Goal: Task Accomplishment & Management: Complete application form

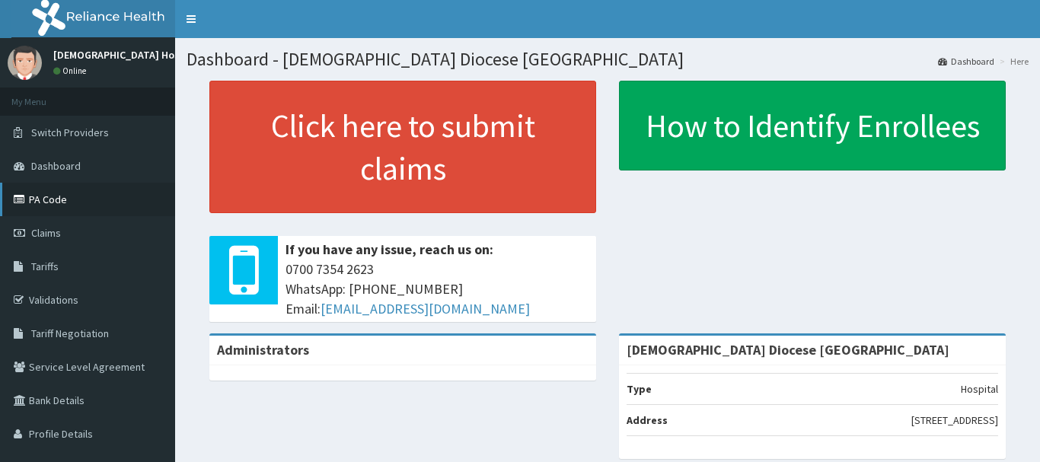
click at [104, 200] on link "PA Code" at bounding box center [87, 199] width 175 height 33
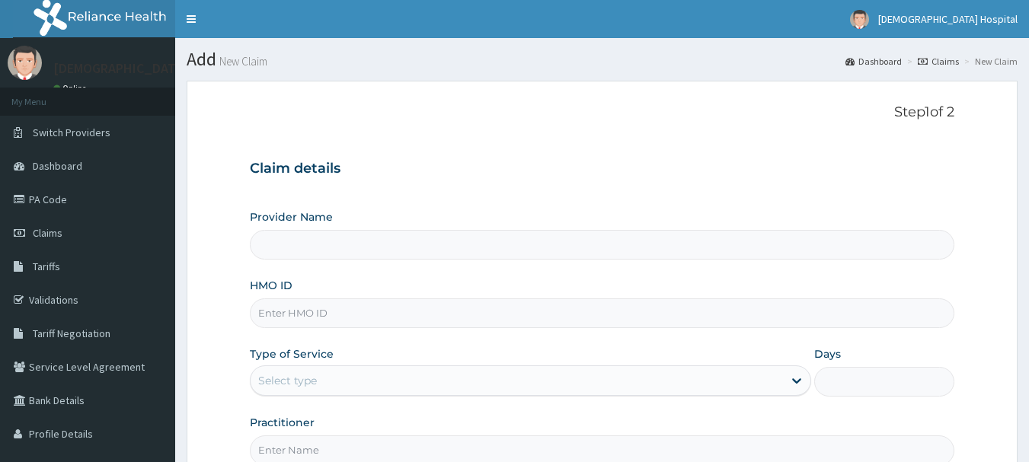
type input "[DEMOGRAPHIC_DATA] Diocese [GEOGRAPHIC_DATA]"
click at [295, 311] on input "HMO ID" at bounding box center [602, 313] width 705 height 30
paste input "NPM/10160/A"
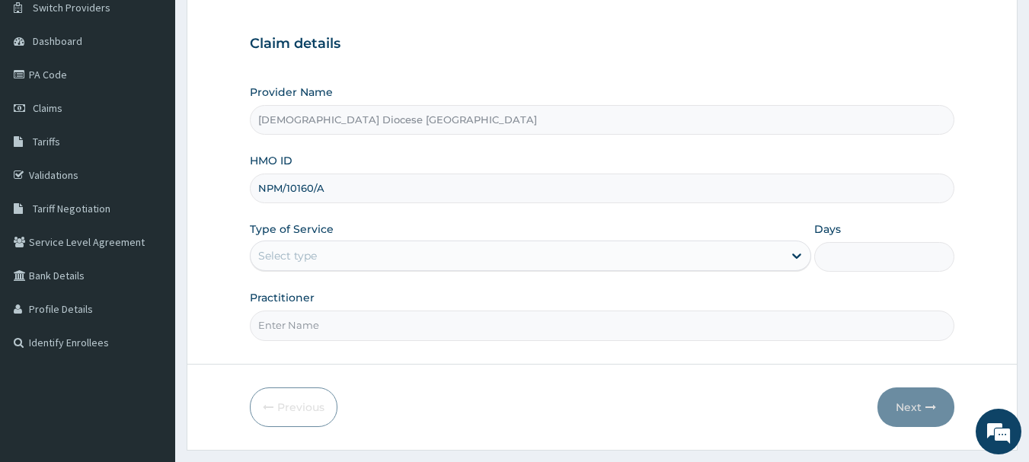
scroll to position [152, 0]
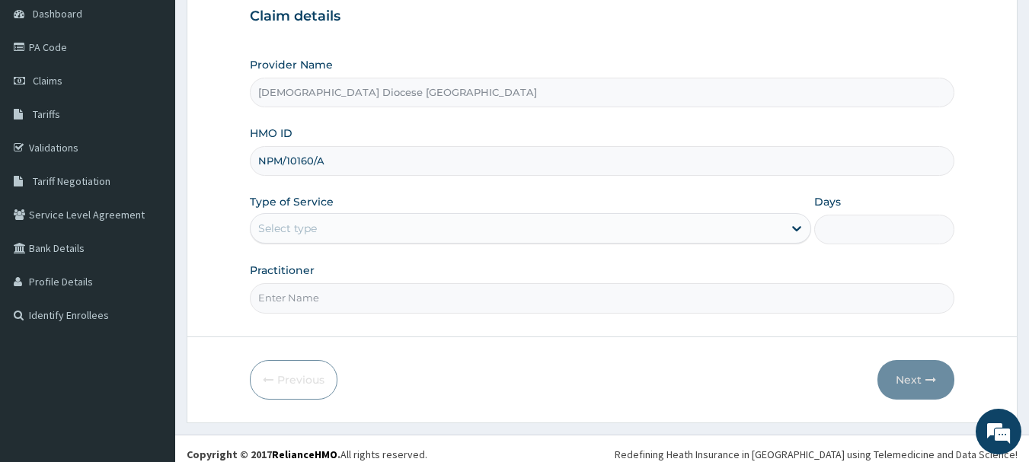
type input "NPM/10160/A"
click at [354, 213] on div "Select type" at bounding box center [530, 228] width 561 height 30
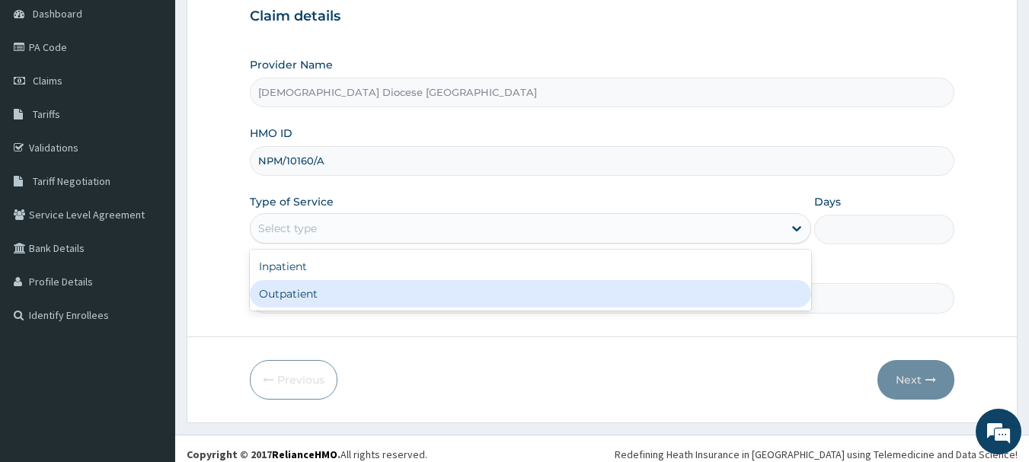
click at [301, 295] on div "Outpatient" at bounding box center [530, 293] width 561 height 27
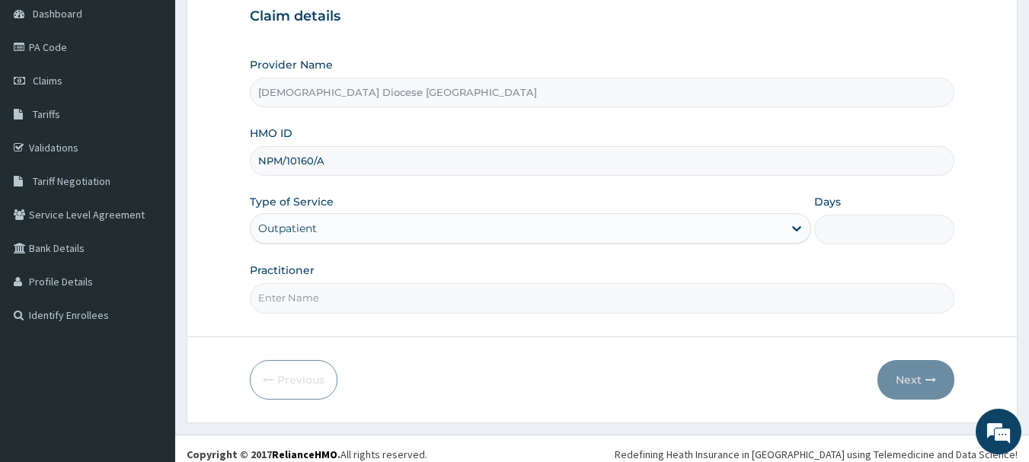
type input "1"
click at [326, 285] on input "Practitioner" at bounding box center [602, 298] width 705 height 30
type input "DR OKORO"
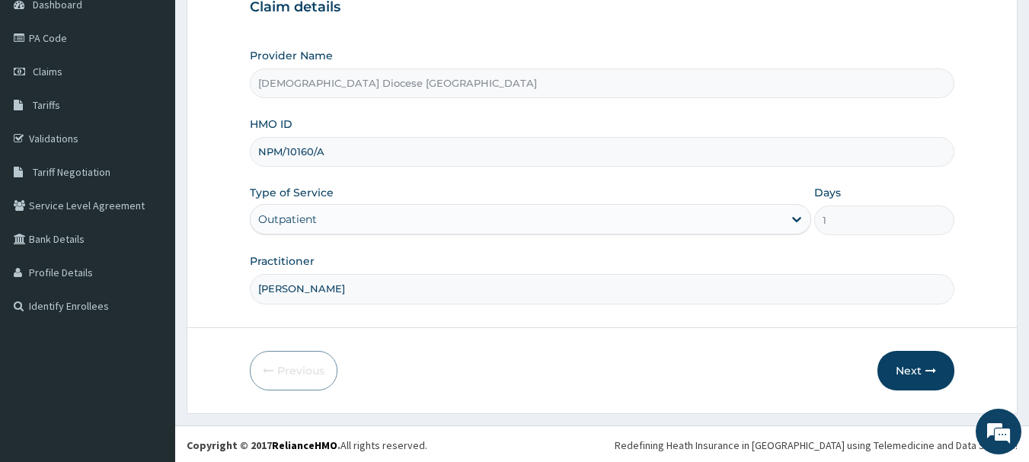
scroll to position [164, 0]
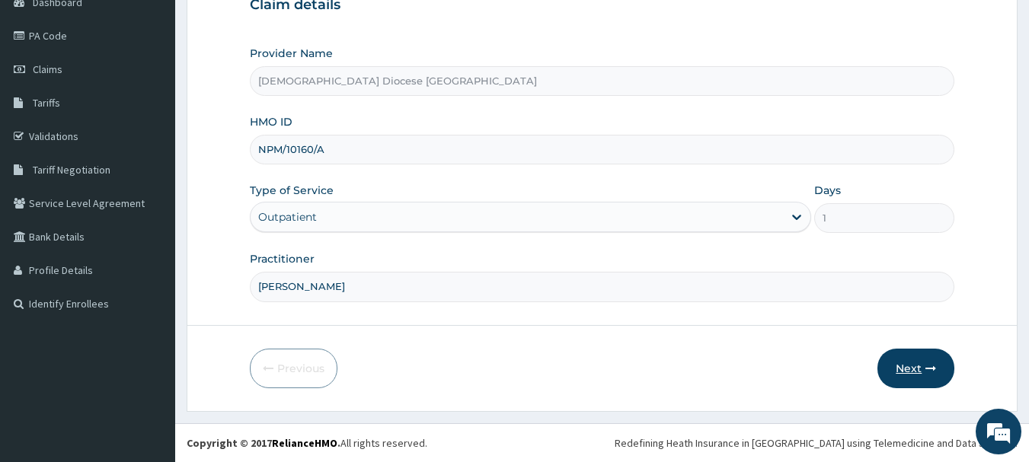
click at [901, 372] on button "Next" at bounding box center [915, 369] width 77 height 40
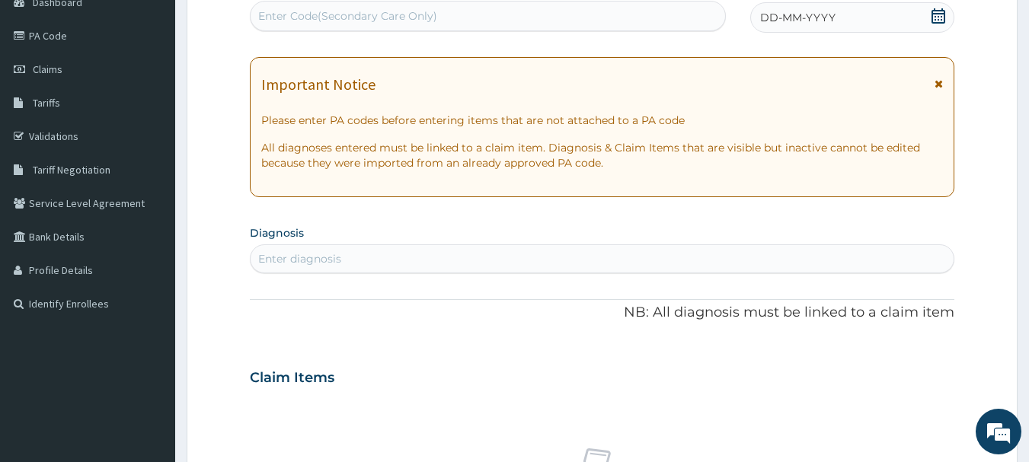
click at [263, 5] on div "Enter Code(Secondary Care Only)" at bounding box center [487, 16] width 475 height 24
paste input "PA/52518A"
type input "PA/52518A"
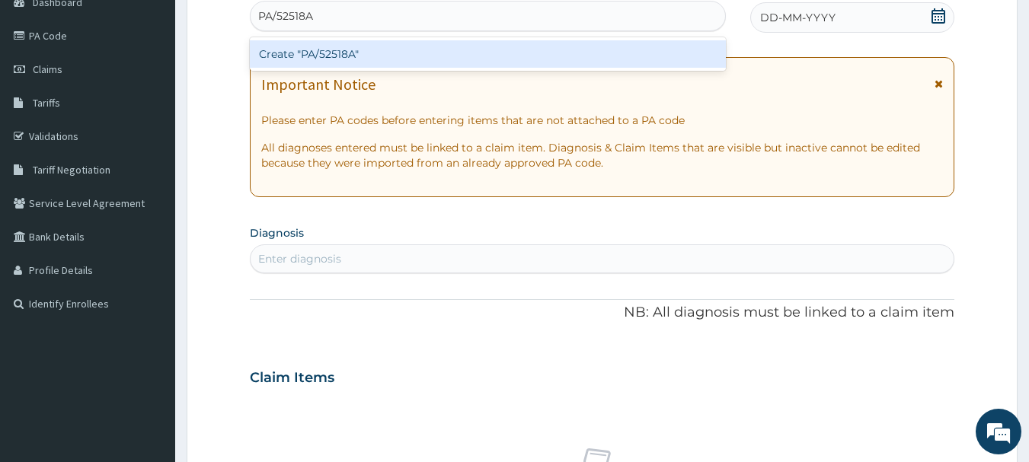
click at [334, 56] on div "Create "PA/52518A"" at bounding box center [488, 53] width 477 height 27
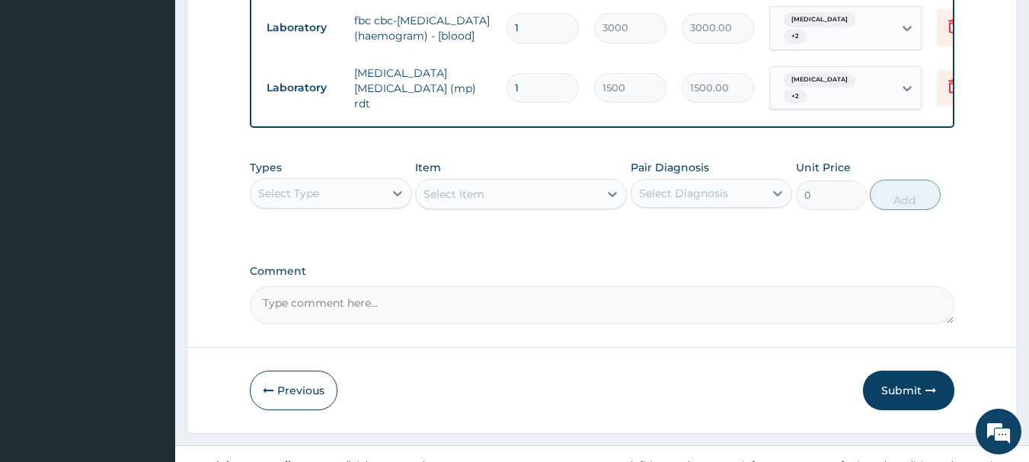
scroll to position [911, 0]
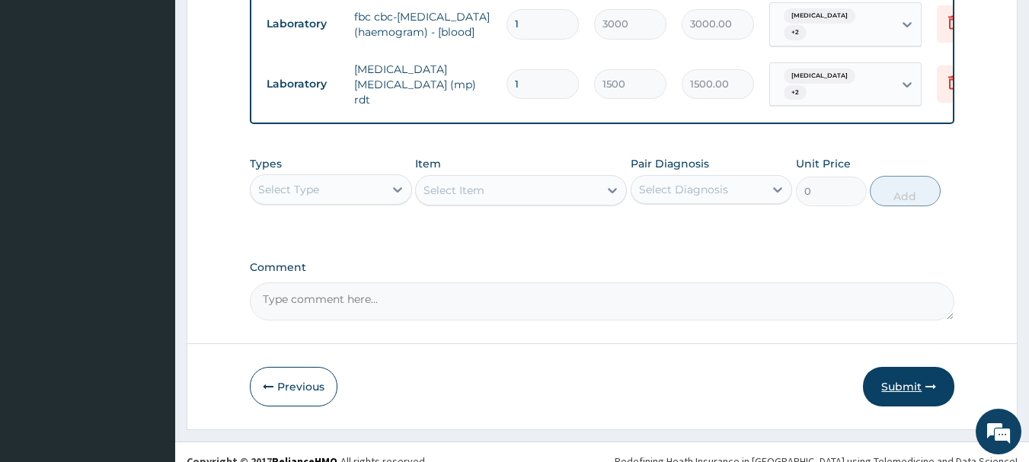
click at [895, 399] on button "Submit" at bounding box center [908, 387] width 91 height 40
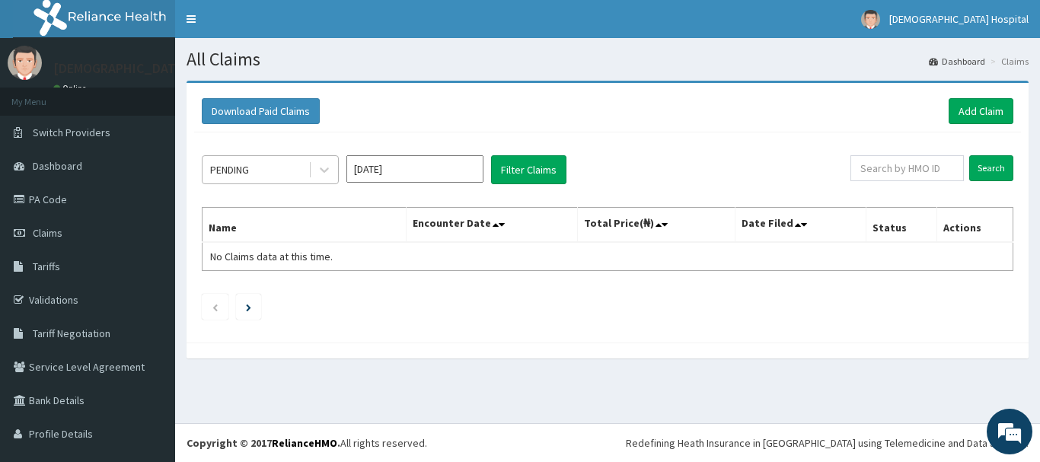
click at [289, 169] on div "PENDING" at bounding box center [256, 170] width 106 height 24
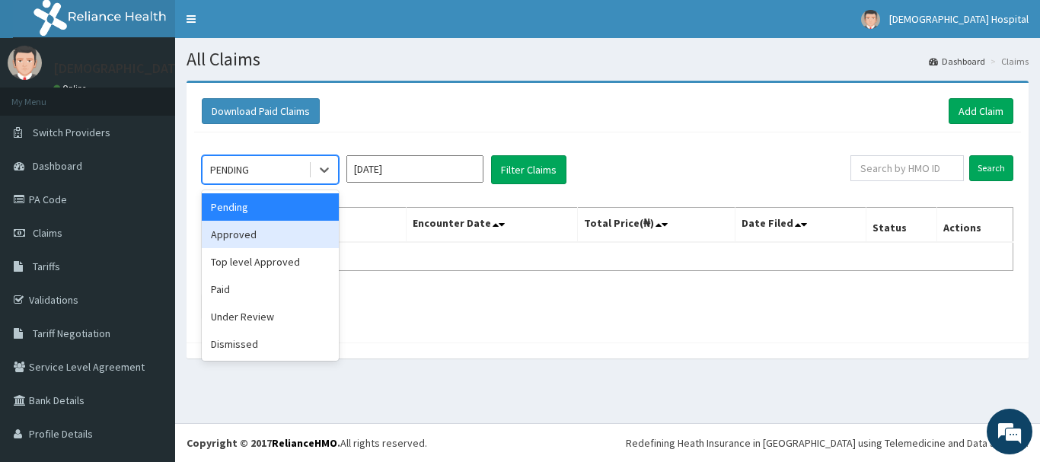
click at [266, 233] on div "Approved" at bounding box center [270, 234] width 137 height 27
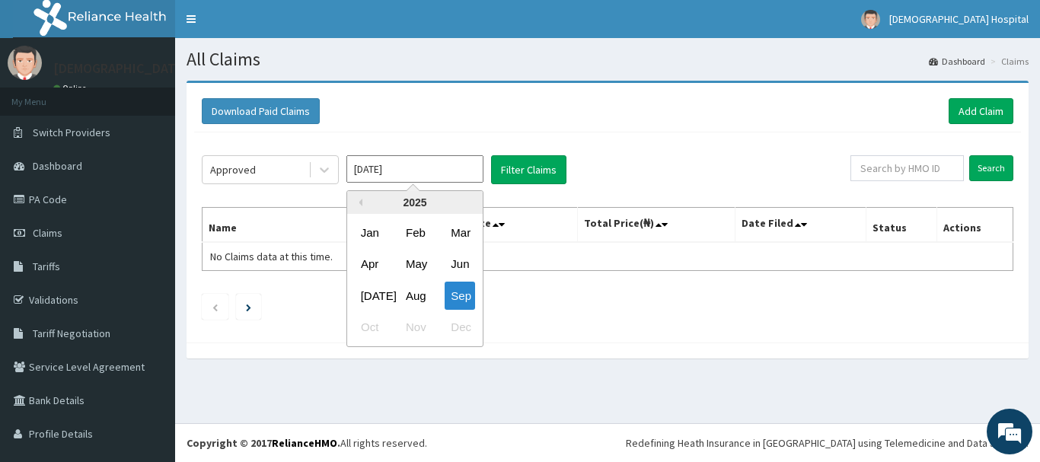
click at [429, 176] on input "[DATE]" at bounding box center [414, 168] width 137 height 27
click at [463, 302] on div "Sep" at bounding box center [460, 296] width 30 height 28
type input "Aug 2025"
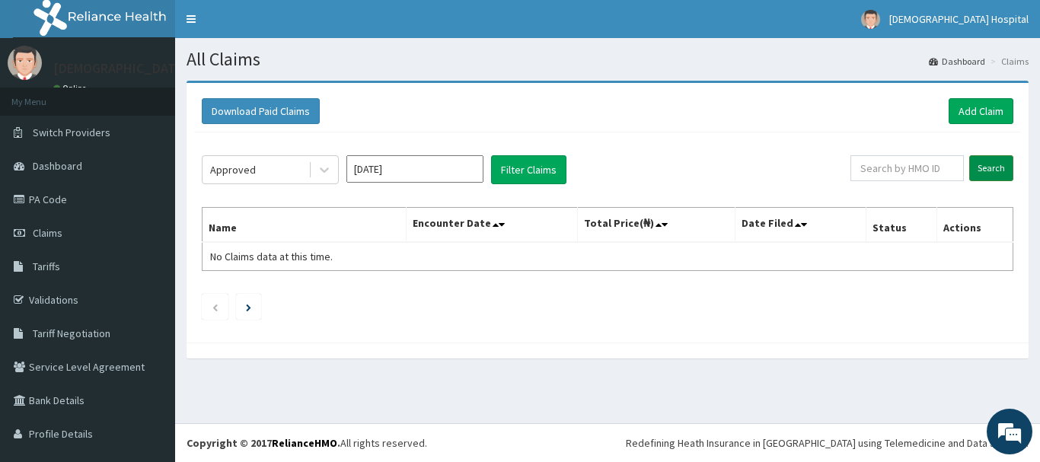
click at [983, 175] on input "Search" at bounding box center [991, 168] width 44 height 26
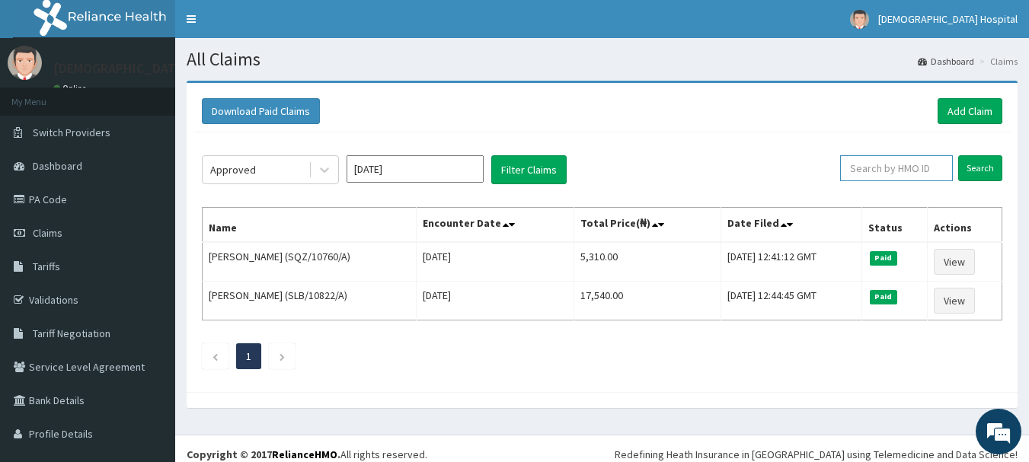
click at [863, 161] on input "text" at bounding box center [896, 168] width 113 height 26
paste input "NPM/10160/A"
type input "NPM/10160/A"
click at [968, 161] on input "Search" at bounding box center [980, 168] width 44 height 26
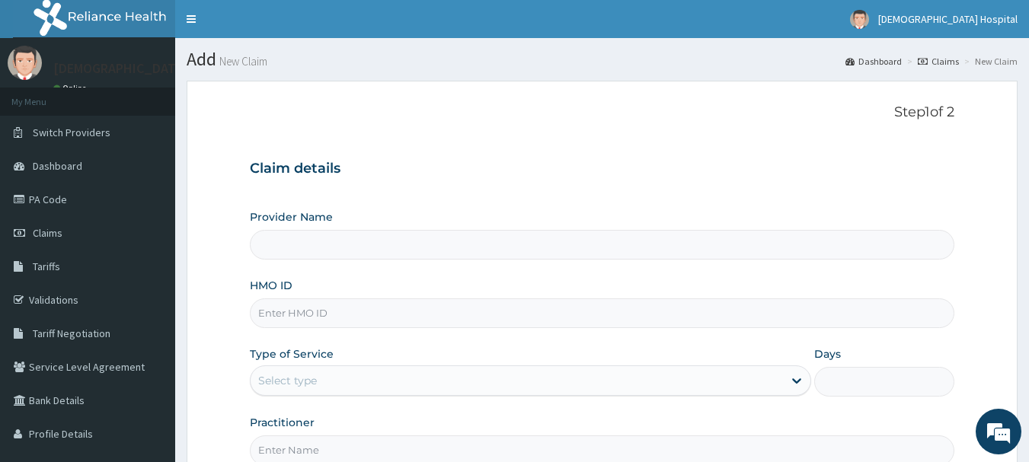
type input "Anglican Diocese Bethel mission Hospital"
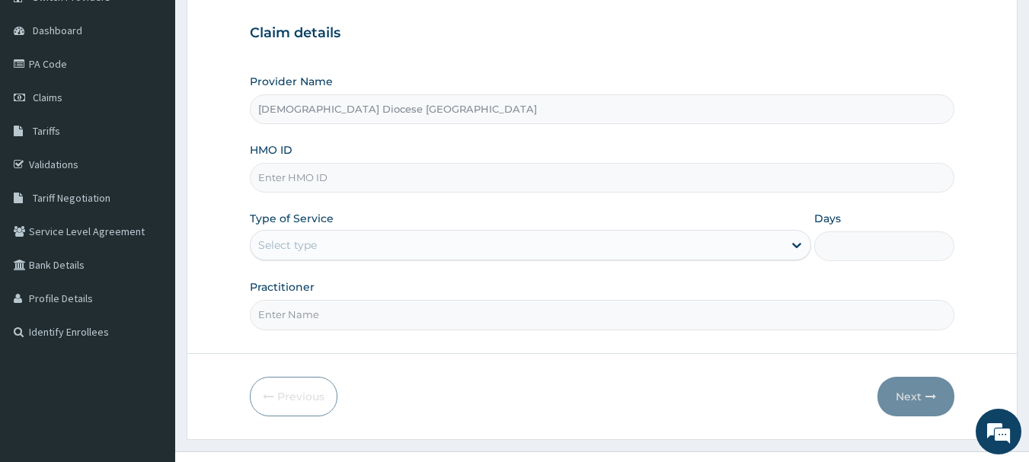
scroll to position [164, 0]
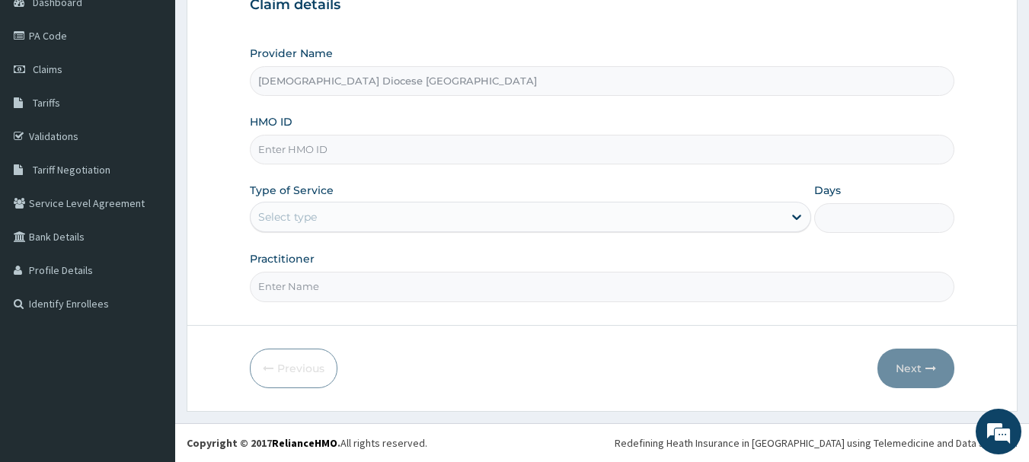
click at [274, 174] on div "Provider Name Anglican Diocese Bethel mission Hospital HMO ID Type of Service S…" at bounding box center [602, 174] width 705 height 256
click at [281, 160] on input "HMO ID" at bounding box center [602, 150] width 705 height 30
paste input "NPM/10160/A"
type input "NPM/10160/A"
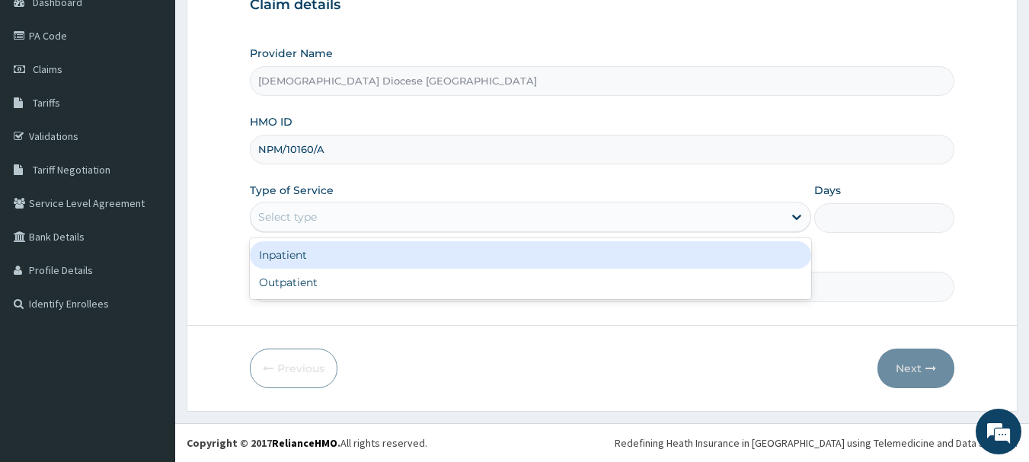
click at [292, 211] on div "Select type" at bounding box center [287, 216] width 59 height 15
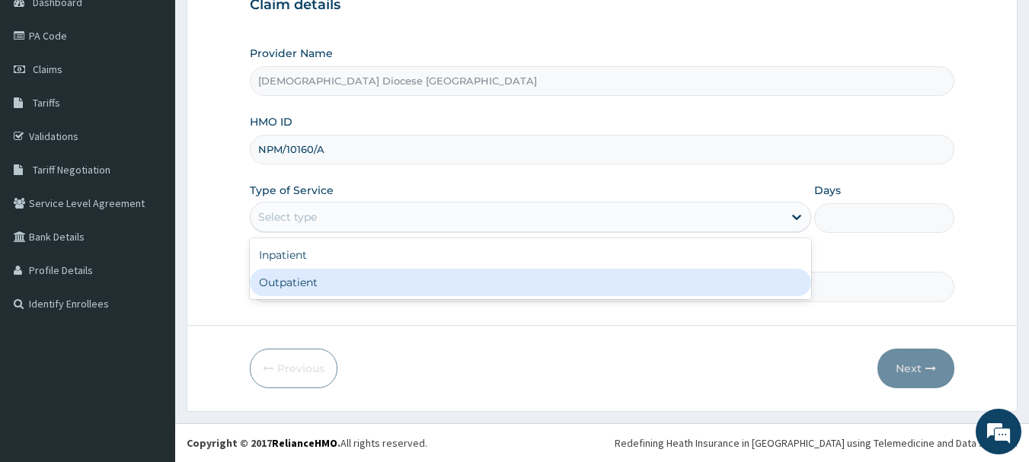
click at [295, 273] on div "Outpatient" at bounding box center [530, 282] width 561 height 27
type input "1"
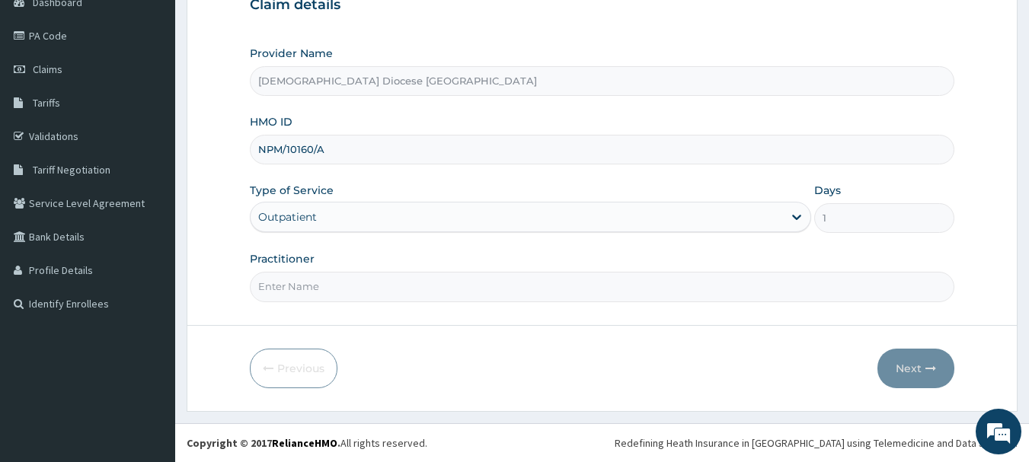
click at [308, 285] on input "Practitioner" at bounding box center [602, 287] width 705 height 30
type input "DR OKORO"
click at [887, 392] on form "Step 1 of 2 Claim details Provider Name Anglican Diocese Bethel mission Hospita…" at bounding box center [602, 164] width 831 height 494
click at [925, 376] on button "Next" at bounding box center [915, 369] width 77 height 40
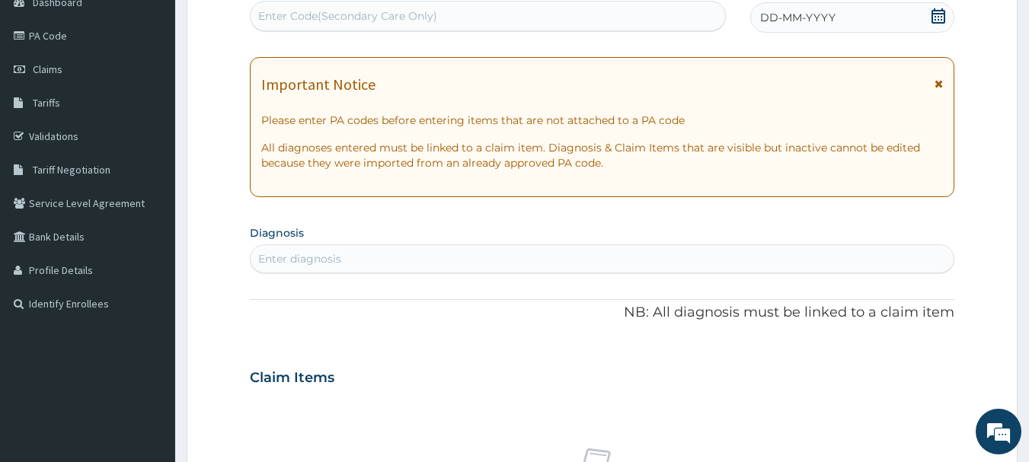
click at [347, 15] on div "Enter Code(Secondary Care Only)" at bounding box center [347, 15] width 179 height 15
paste input "PA/52518A"
type input "PA/52518A"
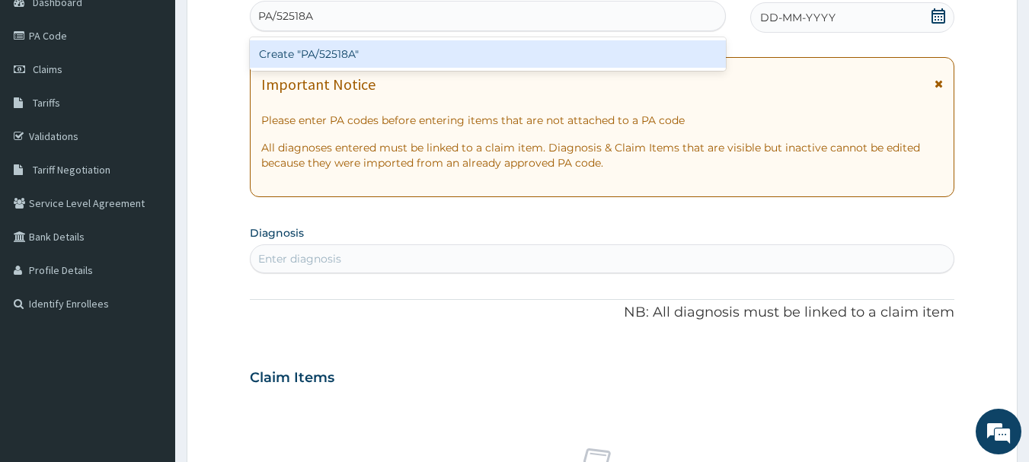
click at [332, 56] on div "Create "PA/52518A"" at bounding box center [488, 53] width 477 height 27
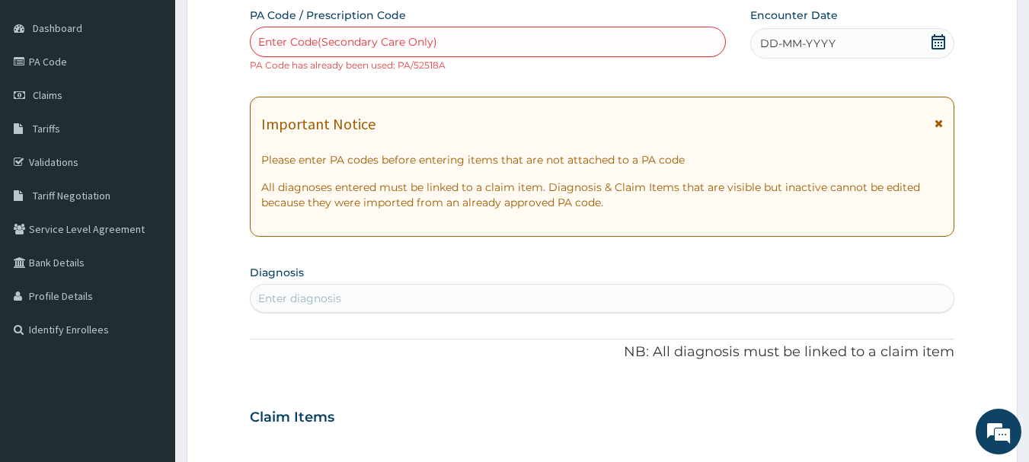
scroll to position [88, 0]
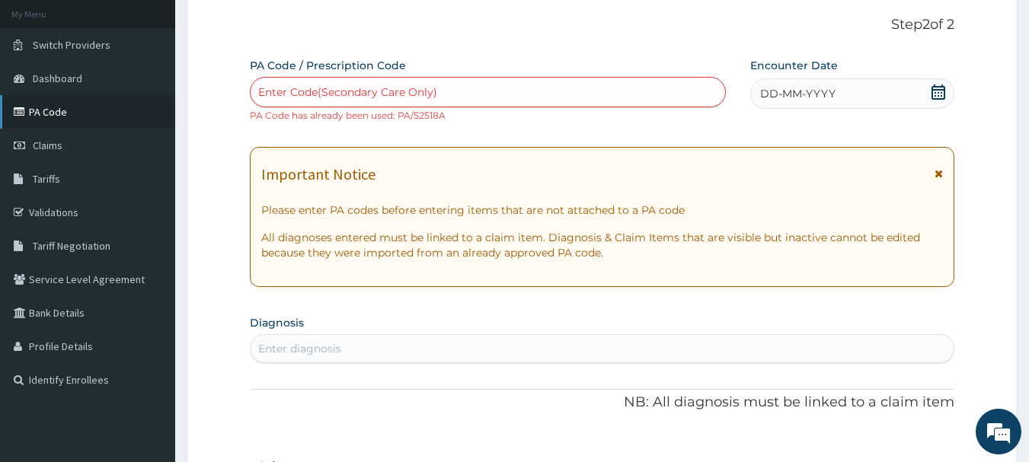
click at [43, 115] on link "PA Code" at bounding box center [87, 111] width 175 height 33
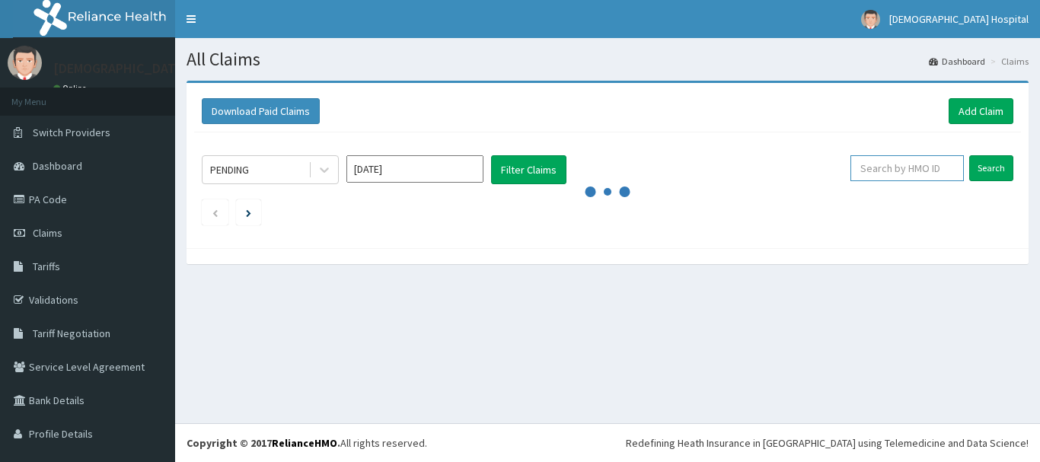
click at [896, 169] on input "text" at bounding box center [906, 168] width 113 height 26
paste input "NPM/10160/A"
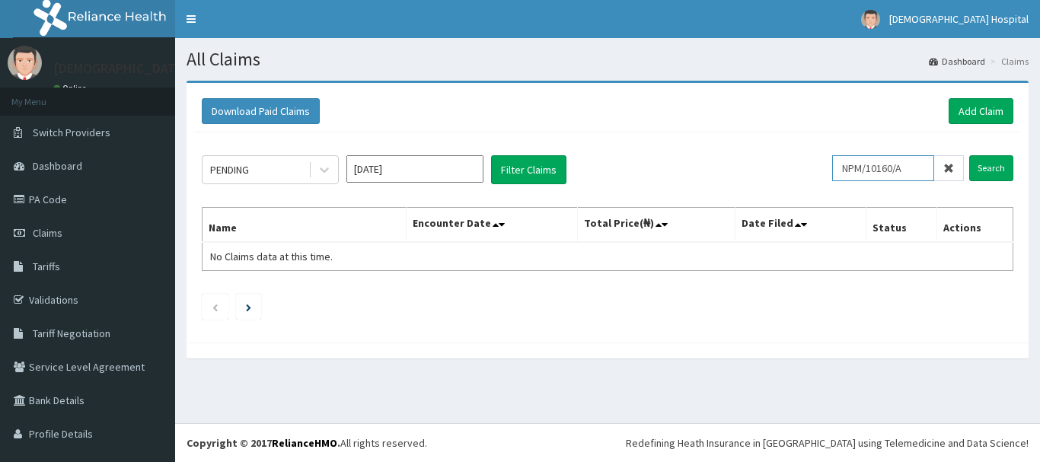
type input "NPM/10160/A"
click at [1003, 171] on div "PENDING [DATE] Filter Claims NPM/10160/A Search Name Encounter Date Total Price…" at bounding box center [607, 233] width 827 height 203
click at [983, 168] on input "Search" at bounding box center [991, 168] width 44 height 26
